Goal: Use online tool/utility

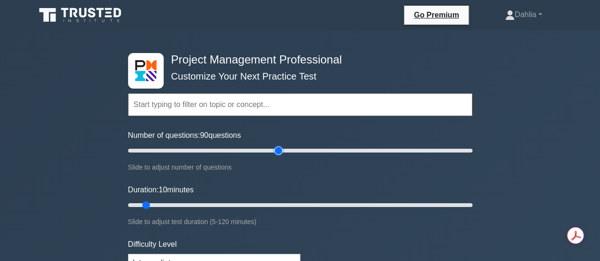
drag, startPoint x: 140, startPoint y: 149, endPoint x: 275, endPoint y: 149, distance: 134.7
type input "90"
click at [275, 149] on input "Number of questions: 90 questions" at bounding box center [300, 150] width 344 height 11
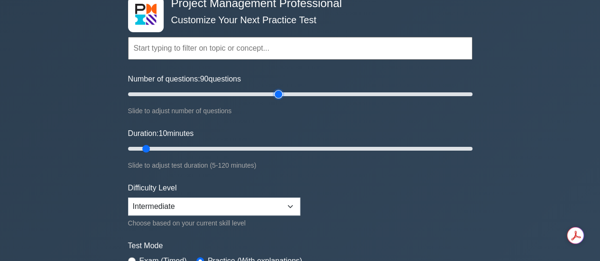
scroll to position [57, 0]
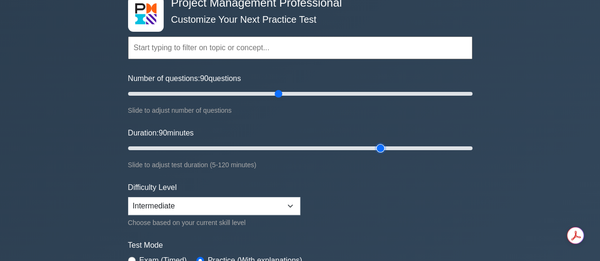
drag, startPoint x: 147, startPoint y: 147, endPoint x: 380, endPoint y: 149, distance: 233.9
click at [380, 149] on input "Duration: 90 minutes" at bounding box center [300, 148] width 344 height 11
drag, startPoint x: 382, startPoint y: 147, endPoint x: 406, endPoint y: 146, distance: 23.7
type input "100"
click at [406, 146] on input "Duration: 100 minutes" at bounding box center [300, 148] width 344 height 11
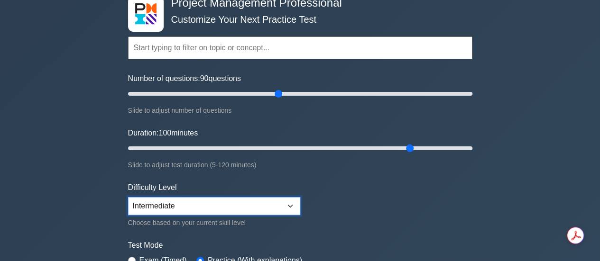
click at [290, 205] on select "Beginner Intermediate Expert" at bounding box center [214, 206] width 172 height 18
select select "expert"
click at [128, 197] on select "Beginner Intermediate Expert" at bounding box center [214, 206] width 172 height 18
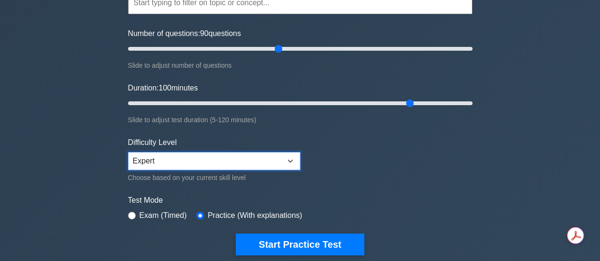
scroll to position [102, 0]
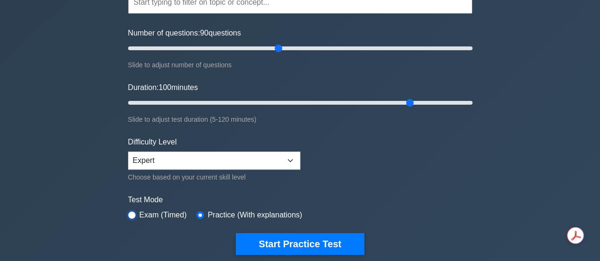
click at [135, 213] on input "radio" at bounding box center [132, 216] width 8 height 8
radio input "true"
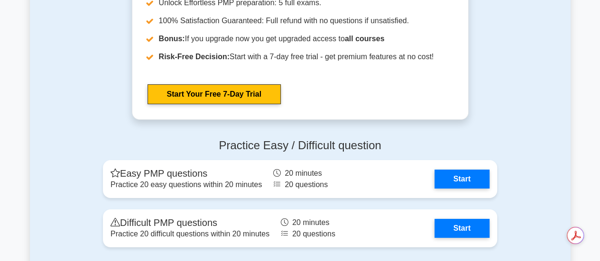
scroll to position [3489, 0]
